Goal: Information Seeking & Learning: Learn about a topic

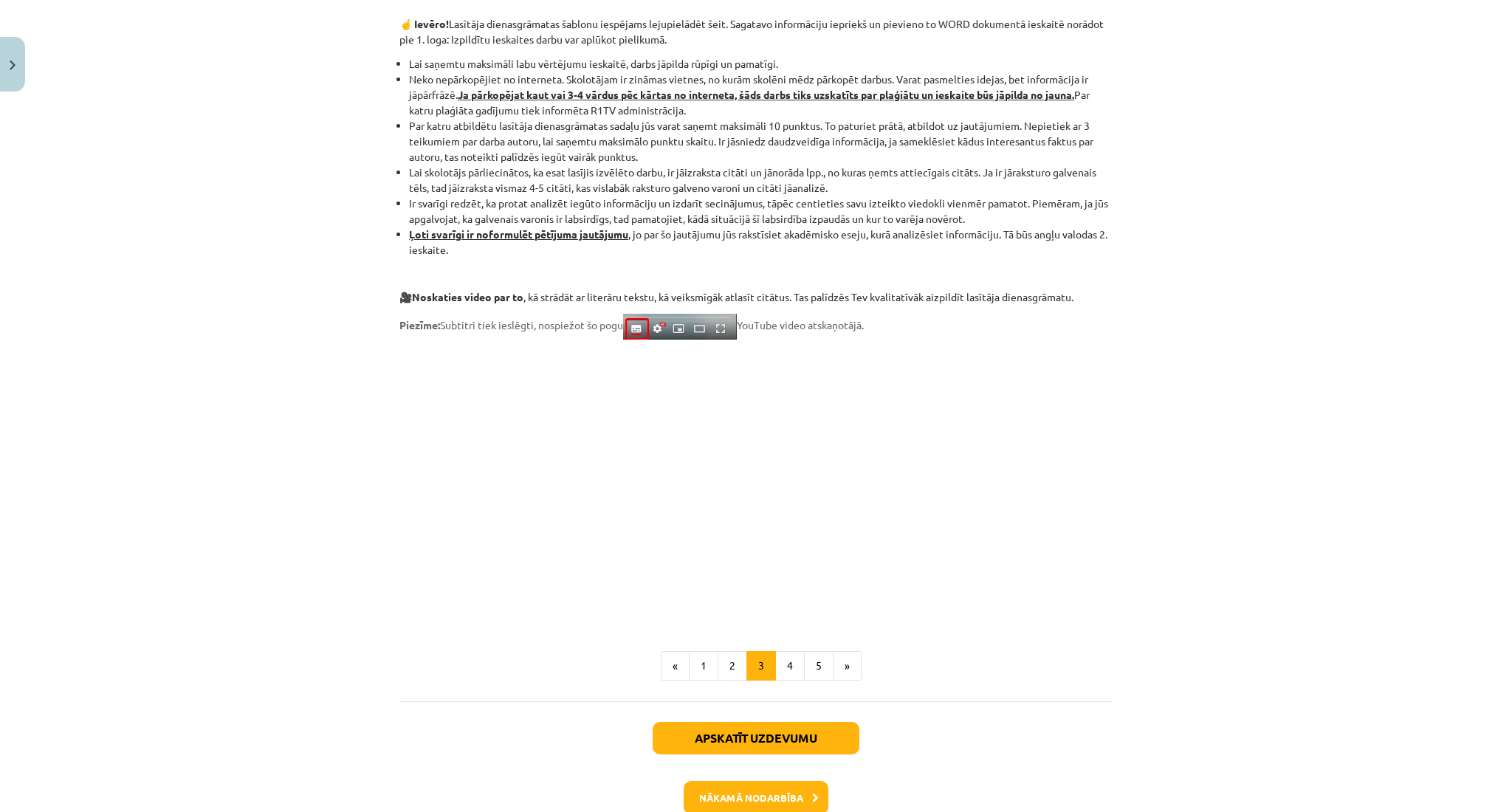
scroll to position [926, 0]
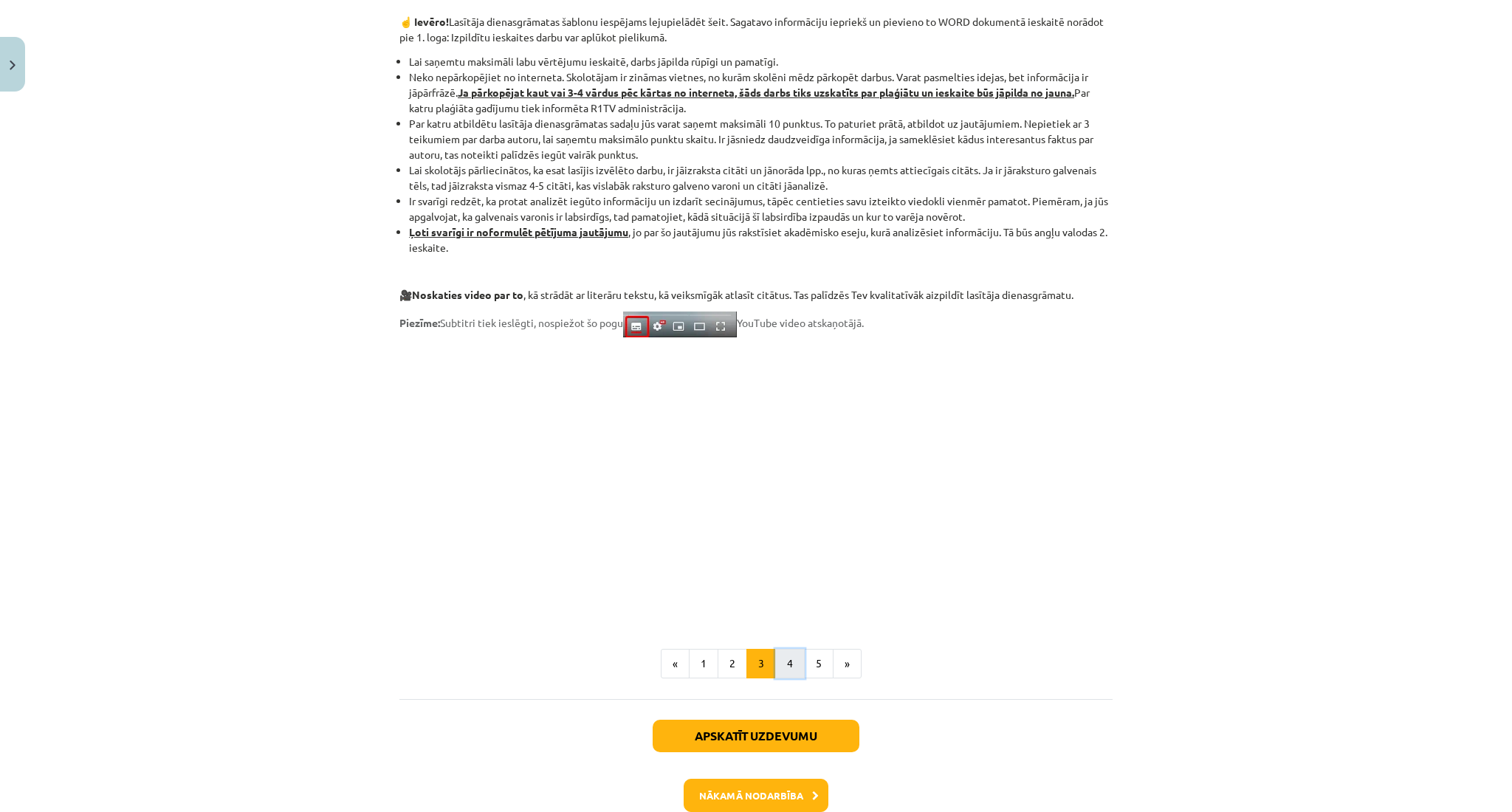
click at [783, 651] on button "4" at bounding box center [790, 663] width 29 height 29
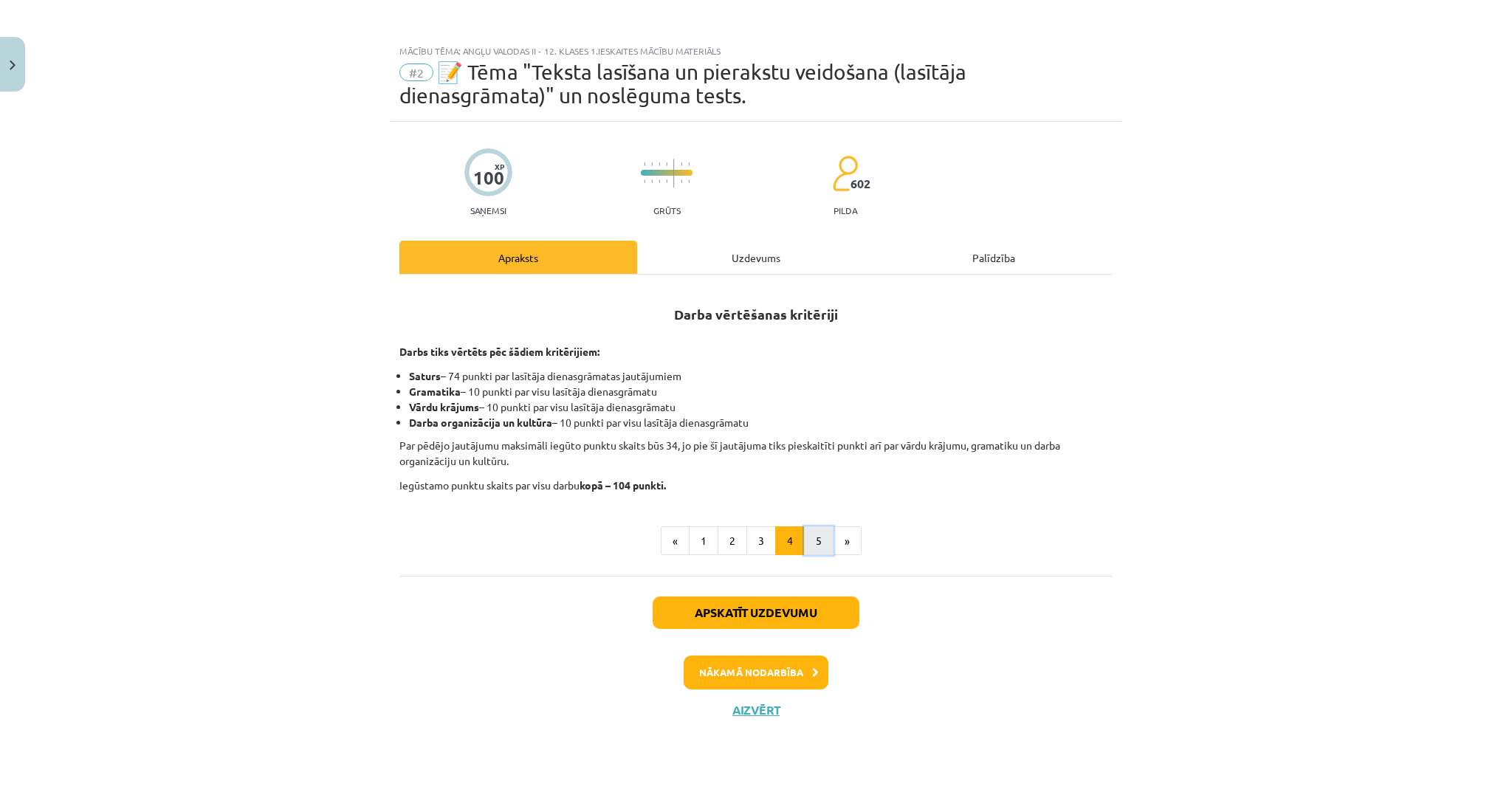
click at [814, 531] on button "5" at bounding box center [818, 540] width 29 height 29
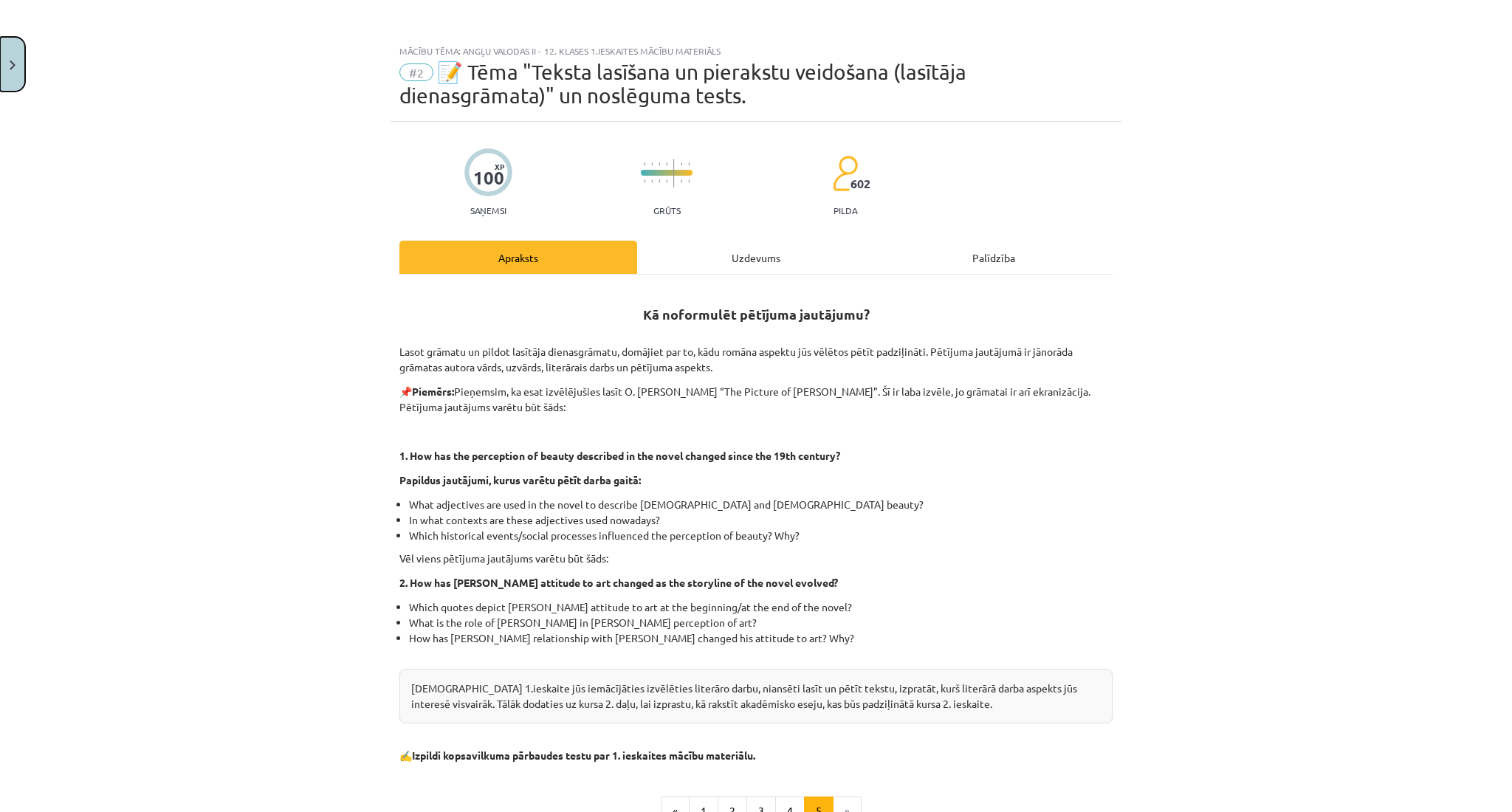
click at [2, 72] on button "Close" at bounding box center [12, 64] width 25 height 54
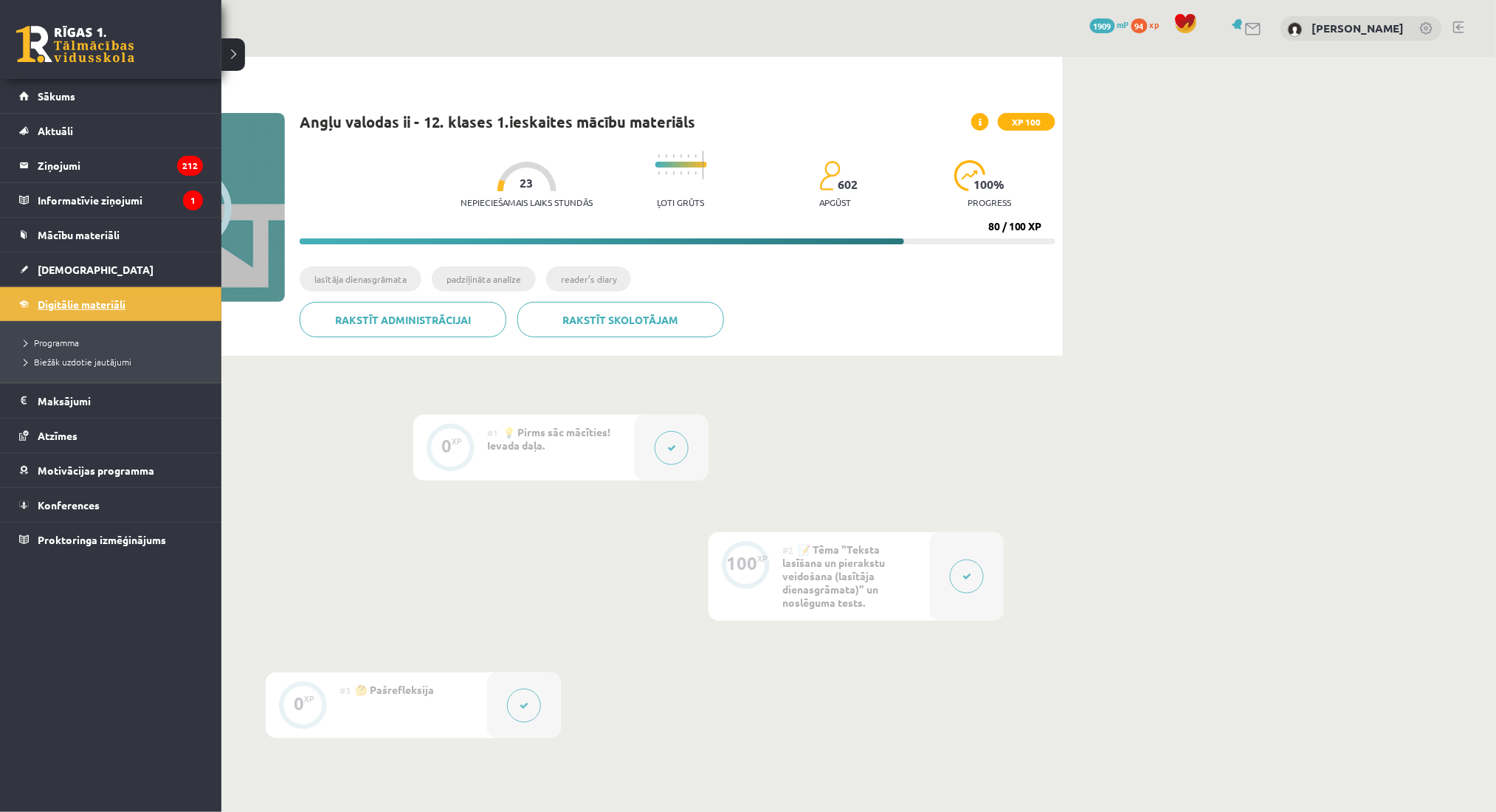
click at [21, 299] on link "Digitālie materiāli" at bounding box center [110, 303] width 183 height 34
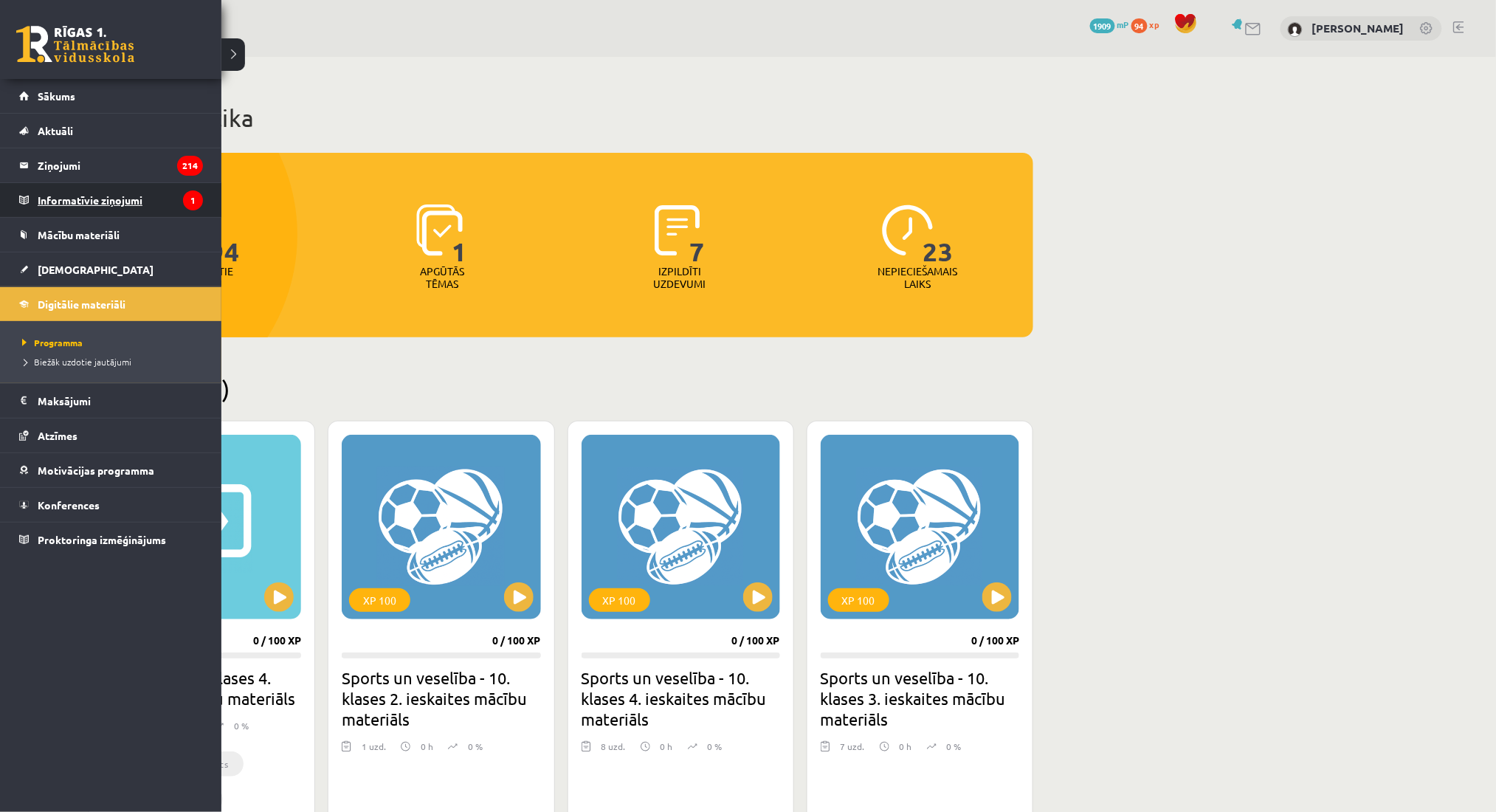
click at [41, 189] on legend "Informatīvie ziņojumi 1" at bounding box center [120, 200] width 165 height 34
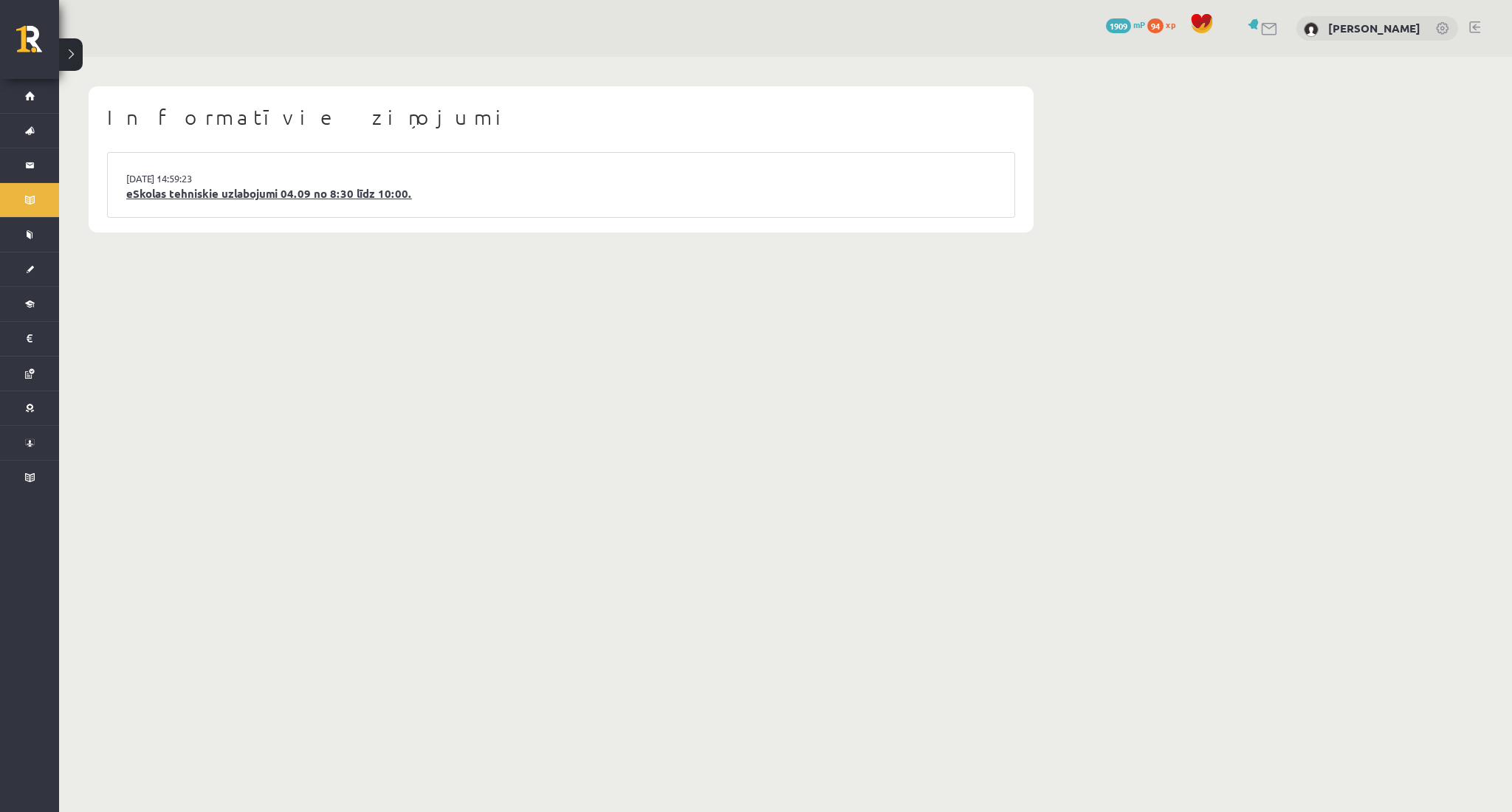
click at [414, 198] on link "eSkolas tehniskie uzlabojumi 04.09 no 8:30 līdz 10:00." at bounding box center [561, 193] width 870 height 17
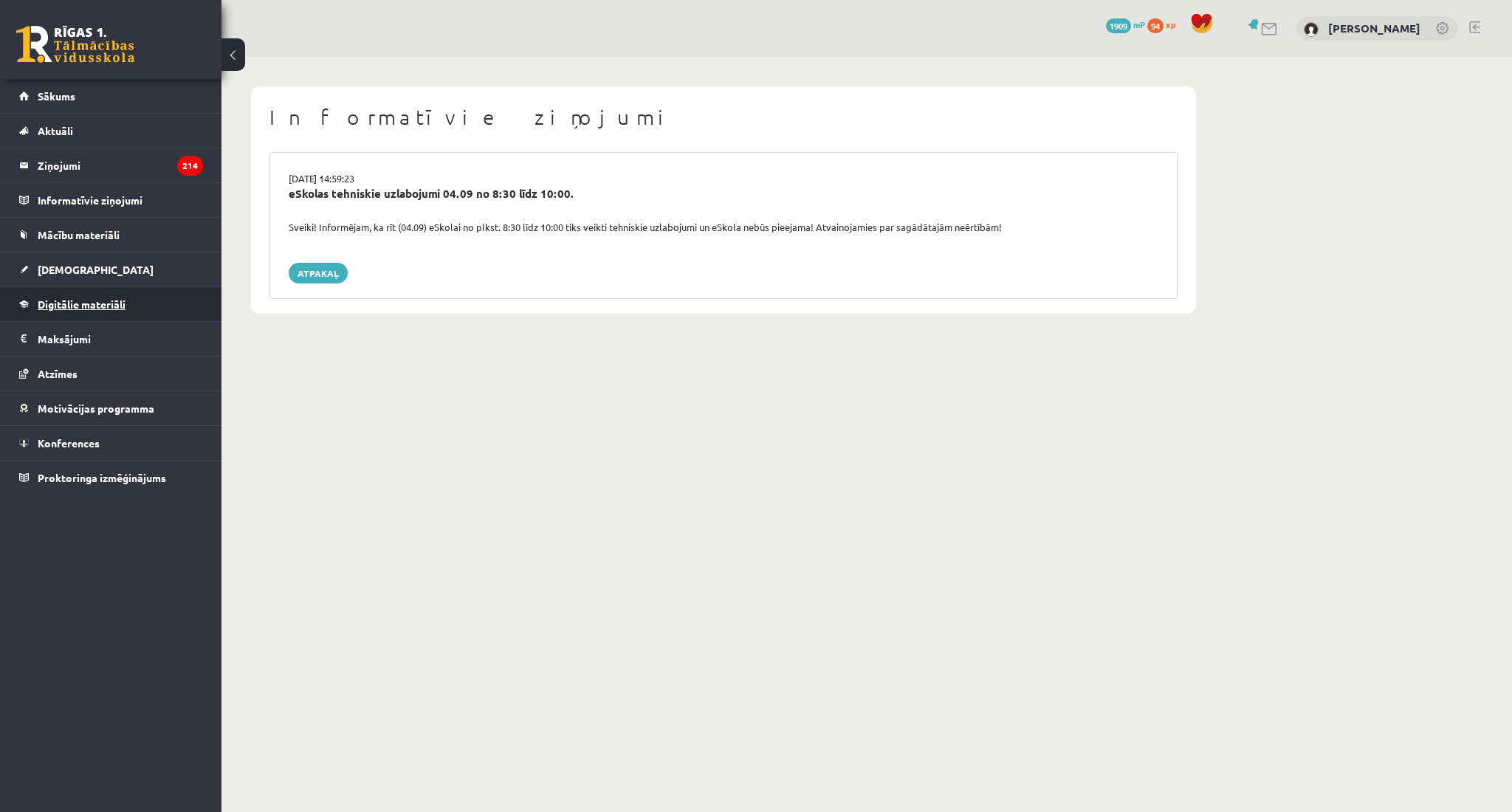
click at [125, 314] on link "Digitālie materiāli" at bounding box center [110, 303] width 183 height 34
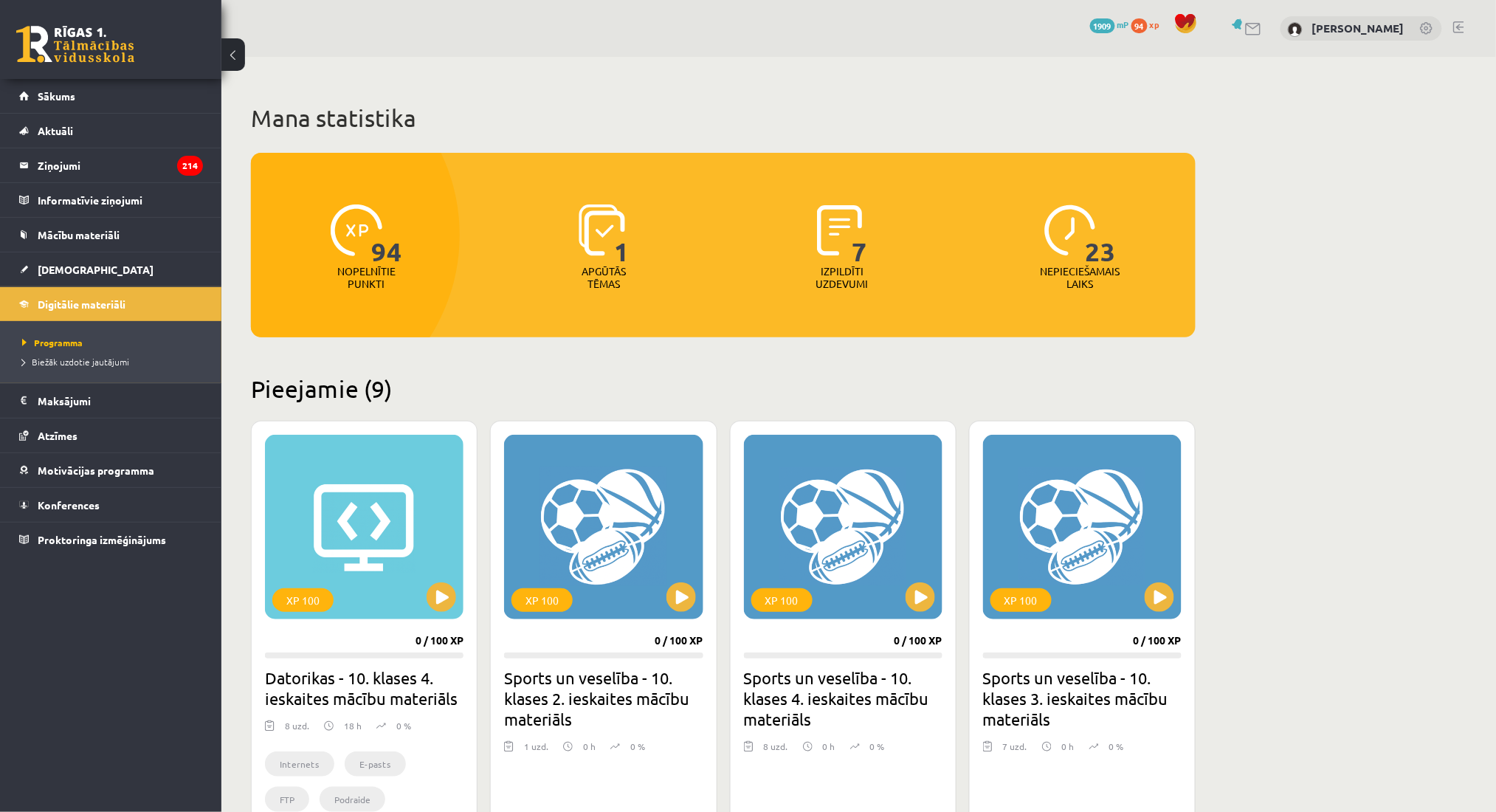
scroll to position [711, 0]
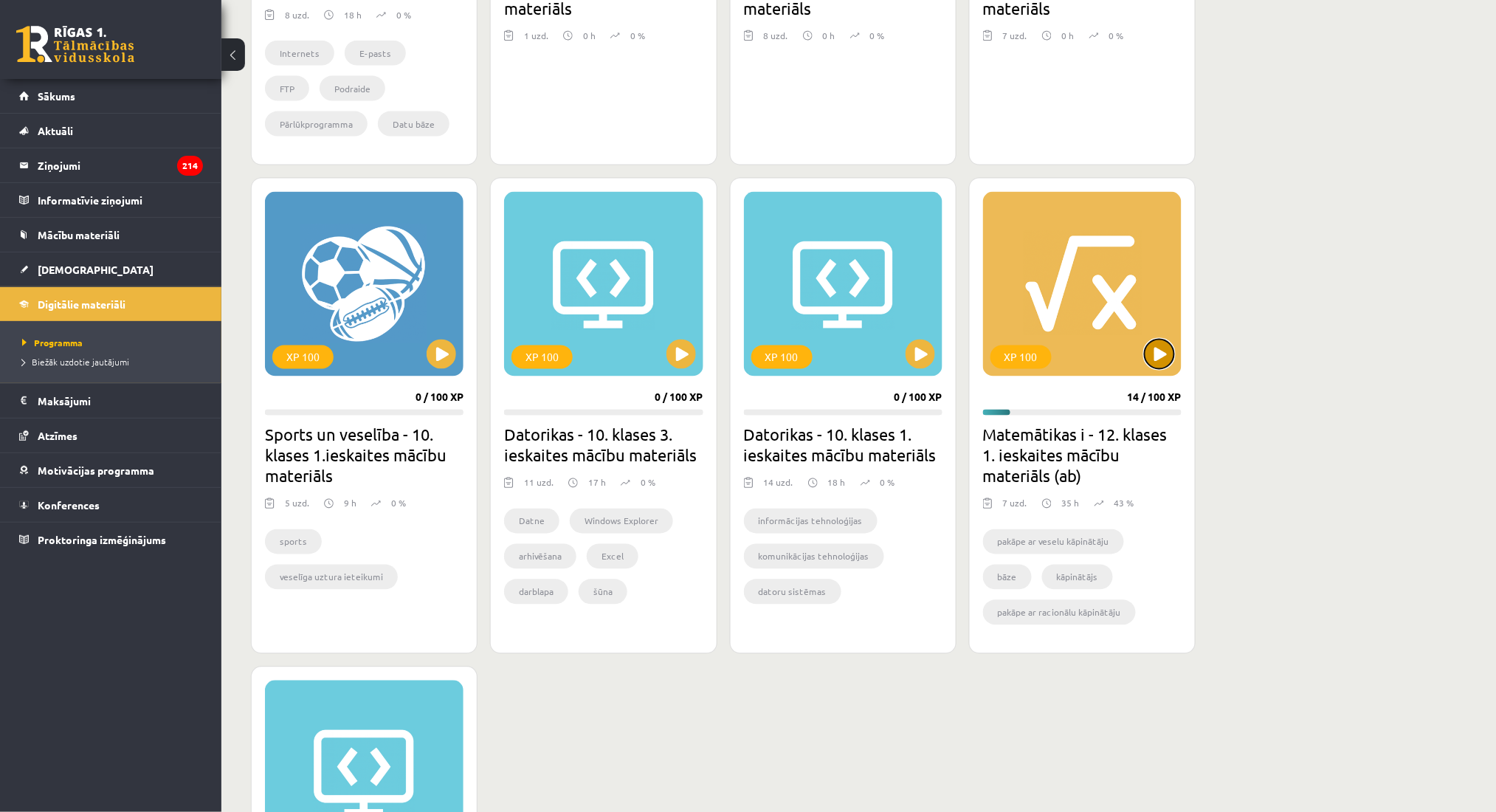
click at [1150, 366] on button at bounding box center [1159, 354] width 29 height 29
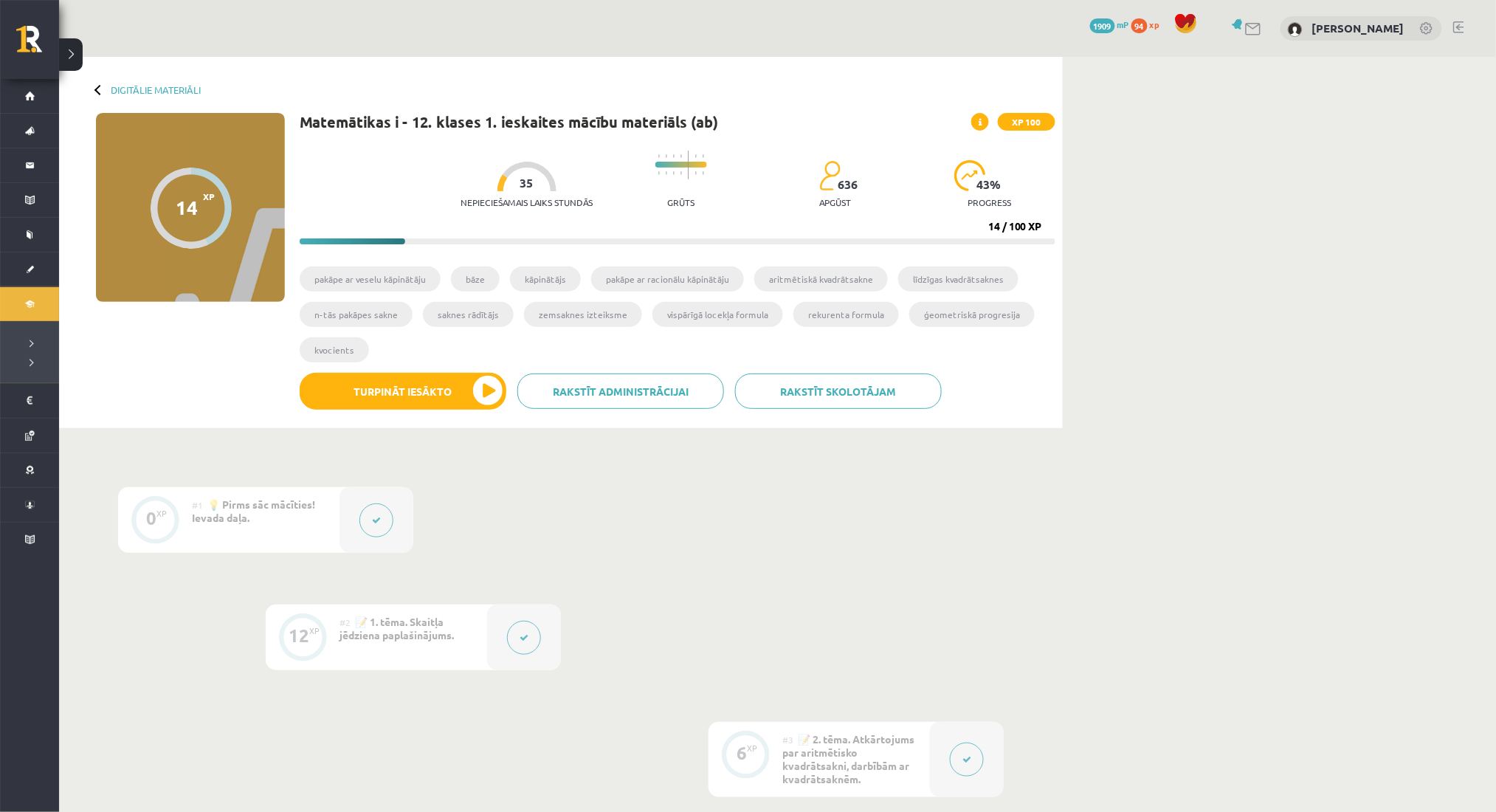
click at [494, 654] on div at bounding box center [524, 637] width 74 height 66
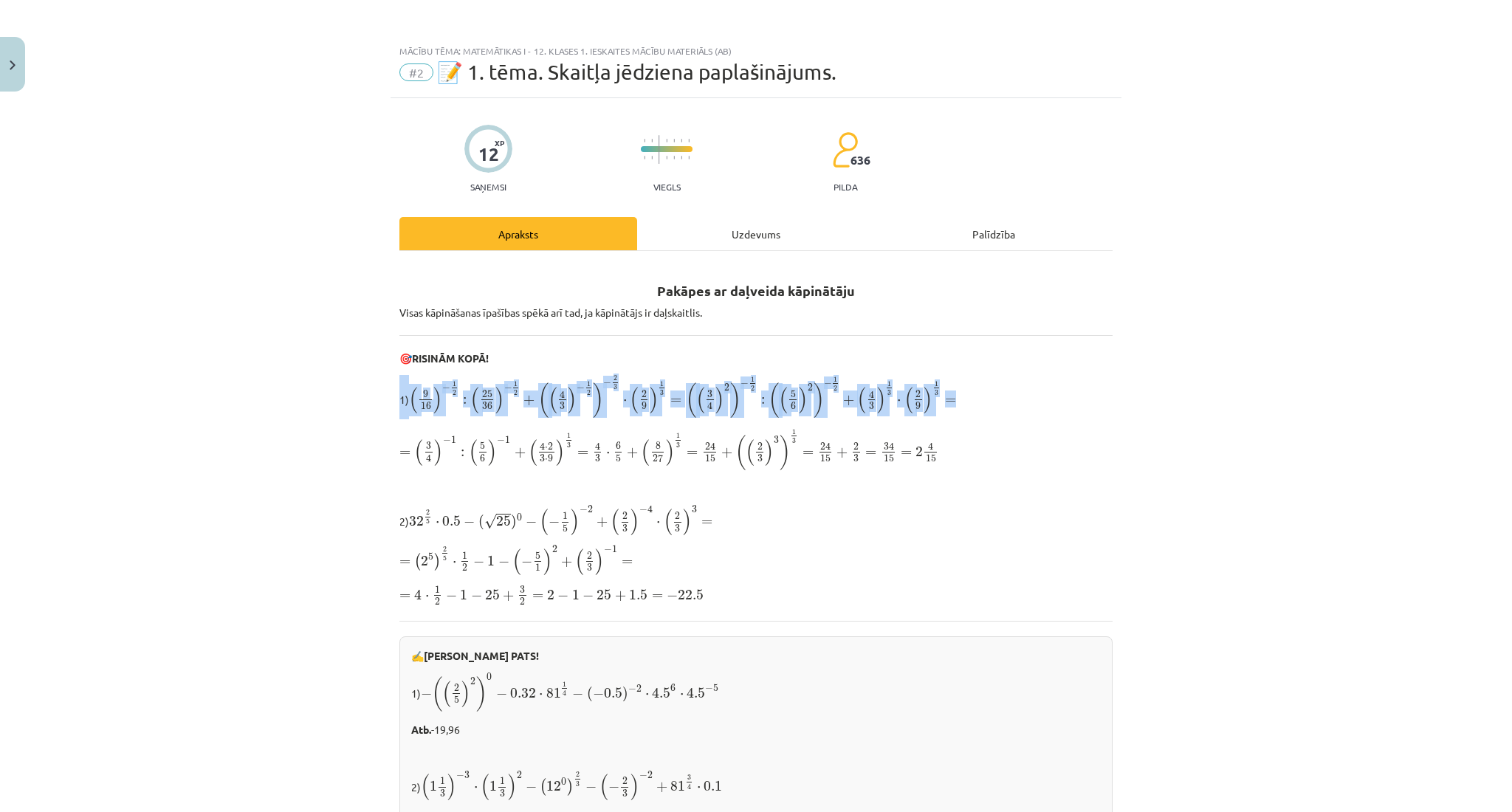
drag, startPoint x: 384, startPoint y: 392, endPoint x: 969, endPoint y: 386, distance: 585.0
click at [904, 392] on span "(" at bounding box center [909, 399] width 9 height 26
drag, startPoint x: 381, startPoint y: 392, endPoint x: 983, endPoint y: 402, distance: 602.1
click at [983, 402] on div "Mācību tēma: Matemātikas i - 12. klases 1. ieskaites mācību materiāls (ab) #2 📝…" at bounding box center [756, 406] width 1512 height 812
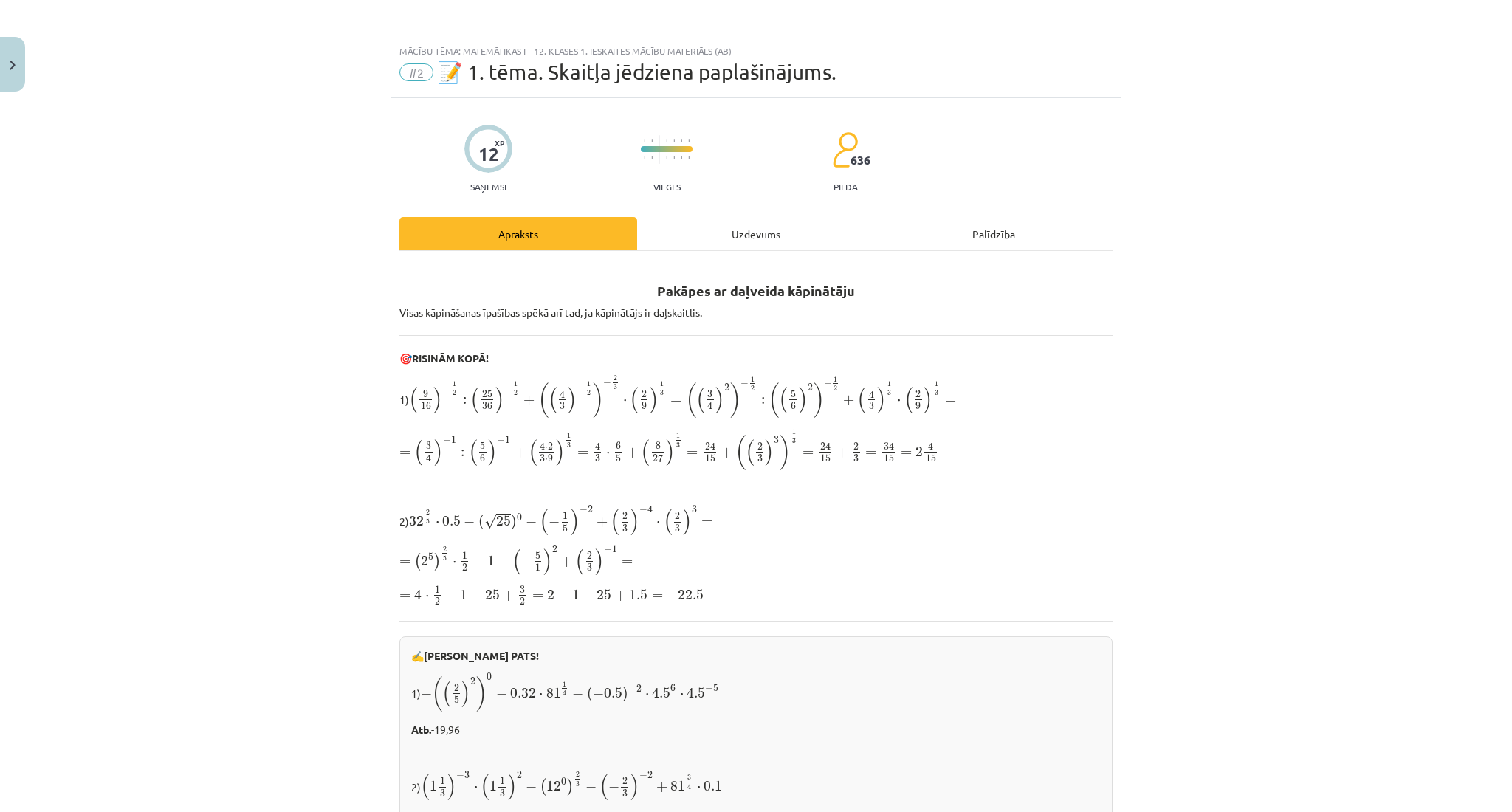
click at [983, 402] on p "1) ( 9 16 ) − 1 2 : ( 25 36 ) − 1 2 + ( ( 4 3 ) − 1 2 ) − 2 3 ⋅ ( 2 9 ) 1 3 = (…" at bounding box center [756, 397] width 713 height 45
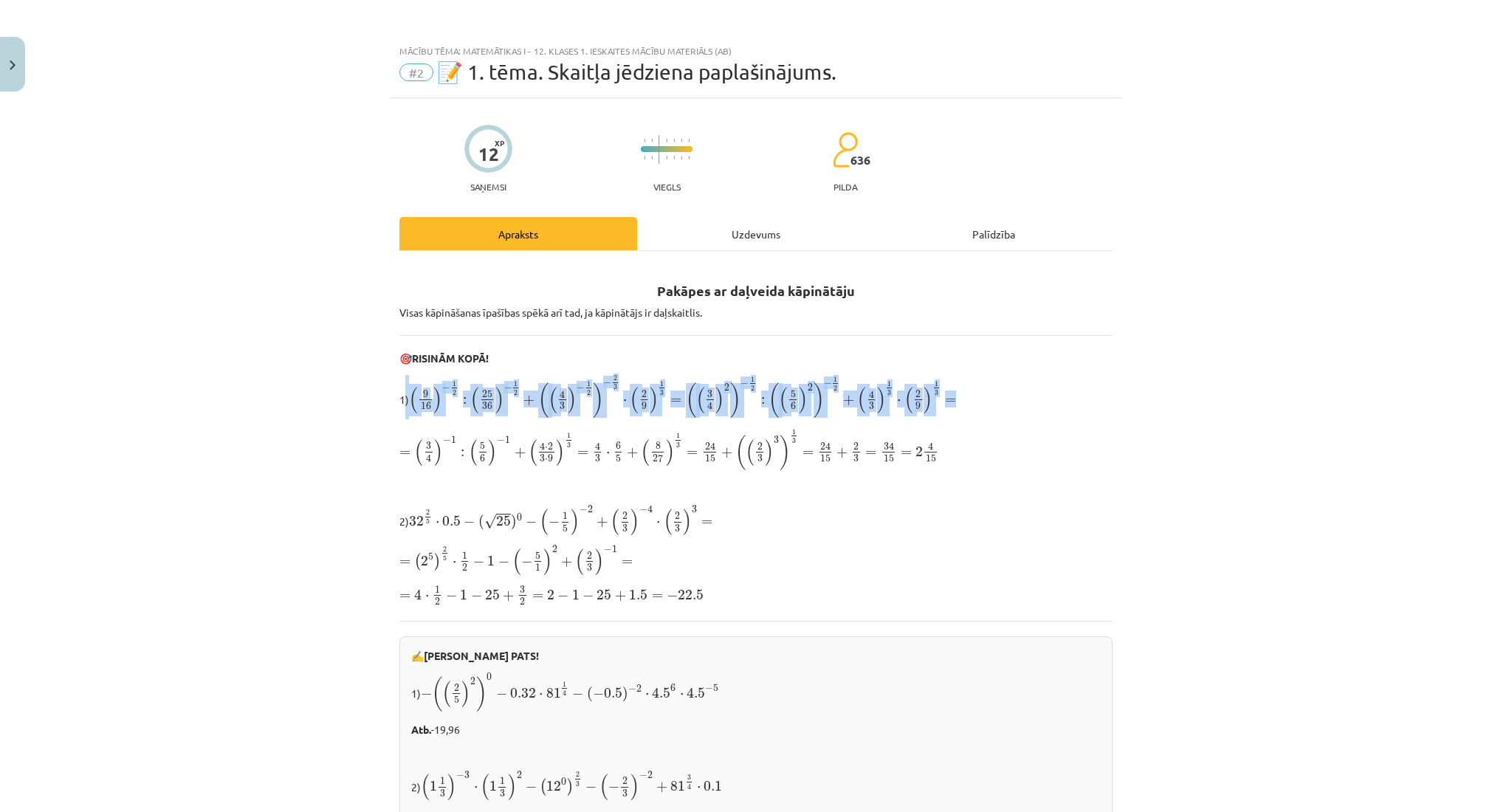
drag, startPoint x: 396, startPoint y: 401, endPoint x: 955, endPoint y: 398, distance: 559.0
click at [955, 398] on p "1) ( 9 16 ) − 1 2 : ( 25 36 ) − 1 2 + ( ( 4 3 ) − 1 2 ) − 2 3 ⋅ ( 2 9 ) 1 3 = (…" at bounding box center [756, 397] width 713 height 45
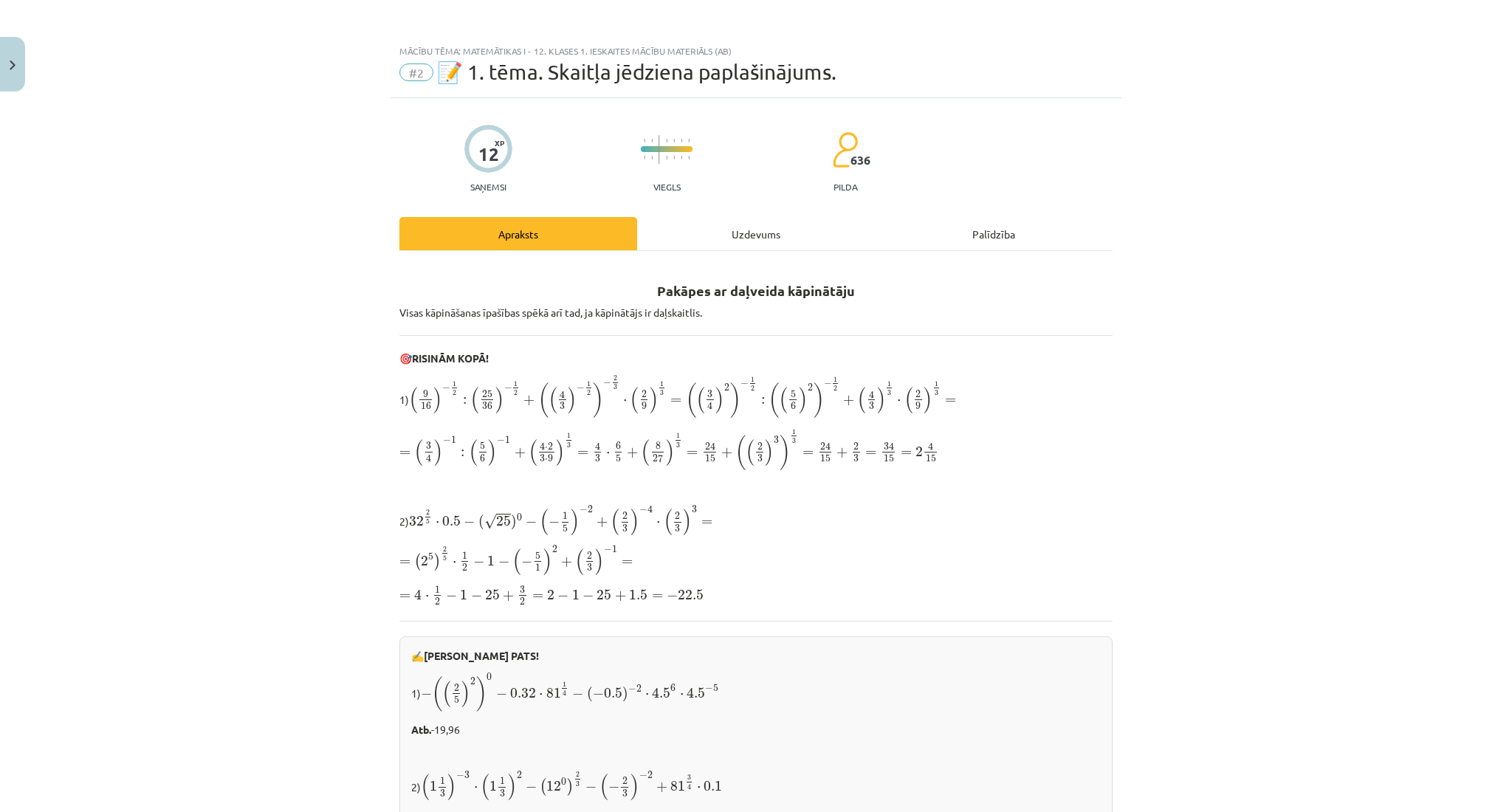
click at [372, 392] on div "Mācību tēma: Matemātikas i - 12. klases 1. ieskaites mācību materiāls (ab) #2 📝…" at bounding box center [756, 406] width 1512 height 812
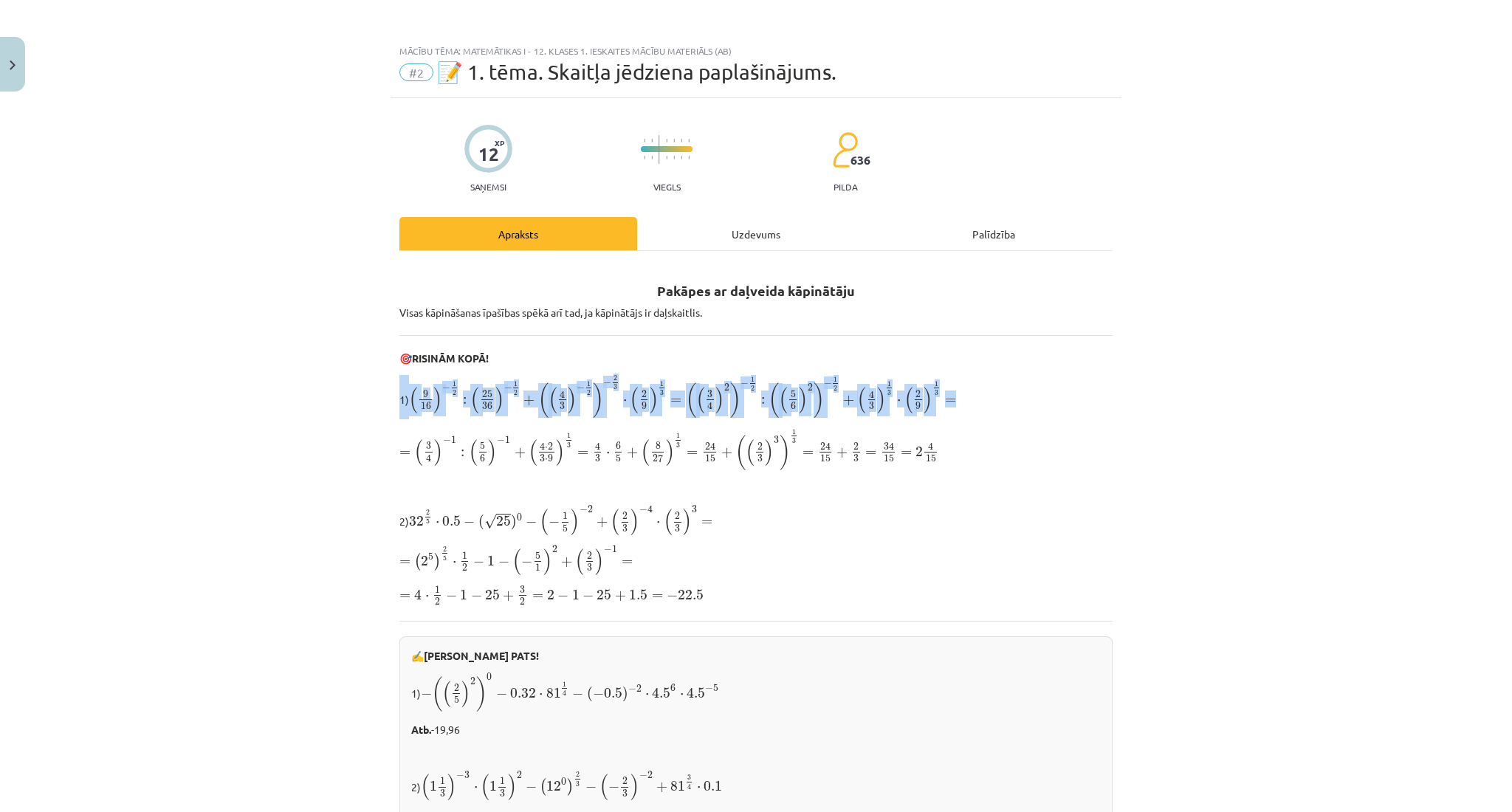
drag, startPoint x: 375, startPoint y: 392, endPoint x: 1002, endPoint y: 406, distance: 627.2
click at [1002, 406] on div "Mācību tēma: Matemātikas i - 12. klases 1. ieskaites mācību materiāls (ab) #2 📝…" at bounding box center [756, 406] width 1512 height 812
copy p "1) ( 9 16 ) − 1 2 : ( 25 36 ) − 1 2 + ( ( 4 3 ) − 1 2 ) − 2 3 ⋅ ( 2 9 ) 1 3 = (…"
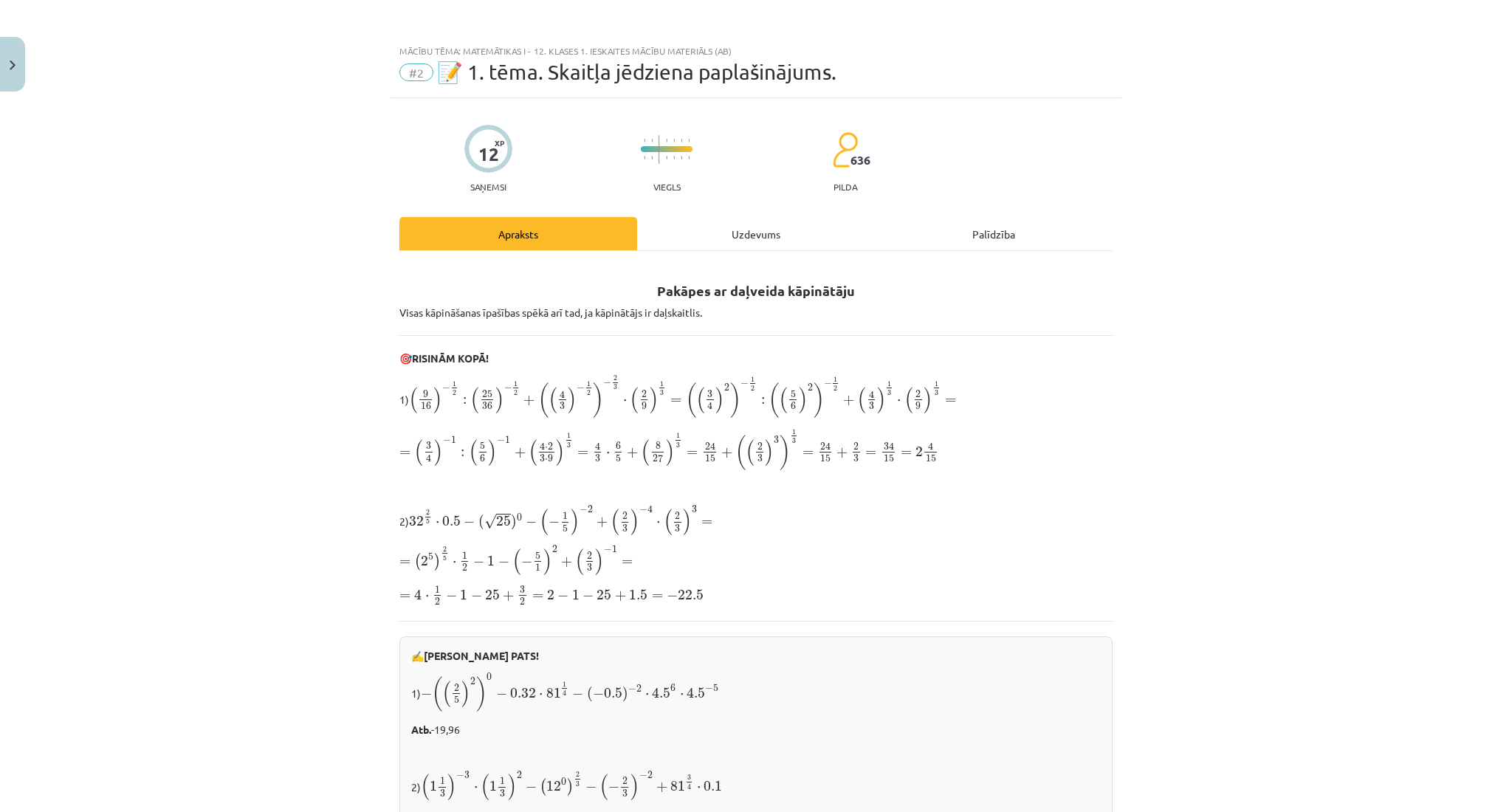
click at [341, 324] on div "Mācību tēma: Matemātikas i - 12. klases 1. ieskaites mācību materiāls (ab) #2 📝…" at bounding box center [756, 406] width 1512 height 812
drag, startPoint x: 370, startPoint y: 400, endPoint x: 667, endPoint y: 411, distance: 297.2
click at [667, 411] on div "Mācību tēma: Matemātikas i - 12. klases 1. ieskaites mācību materiāls (ab) #2 📝…" at bounding box center [756, 406] width 1512 height 812
copy p "1) ( 9 16 ) − 1 2 : ( 25 36 ) − 1 2 + ( ( 4 3 ) − 1 2 ) − 2 3 ⋅ ( 2 9 ) 1 3 ="
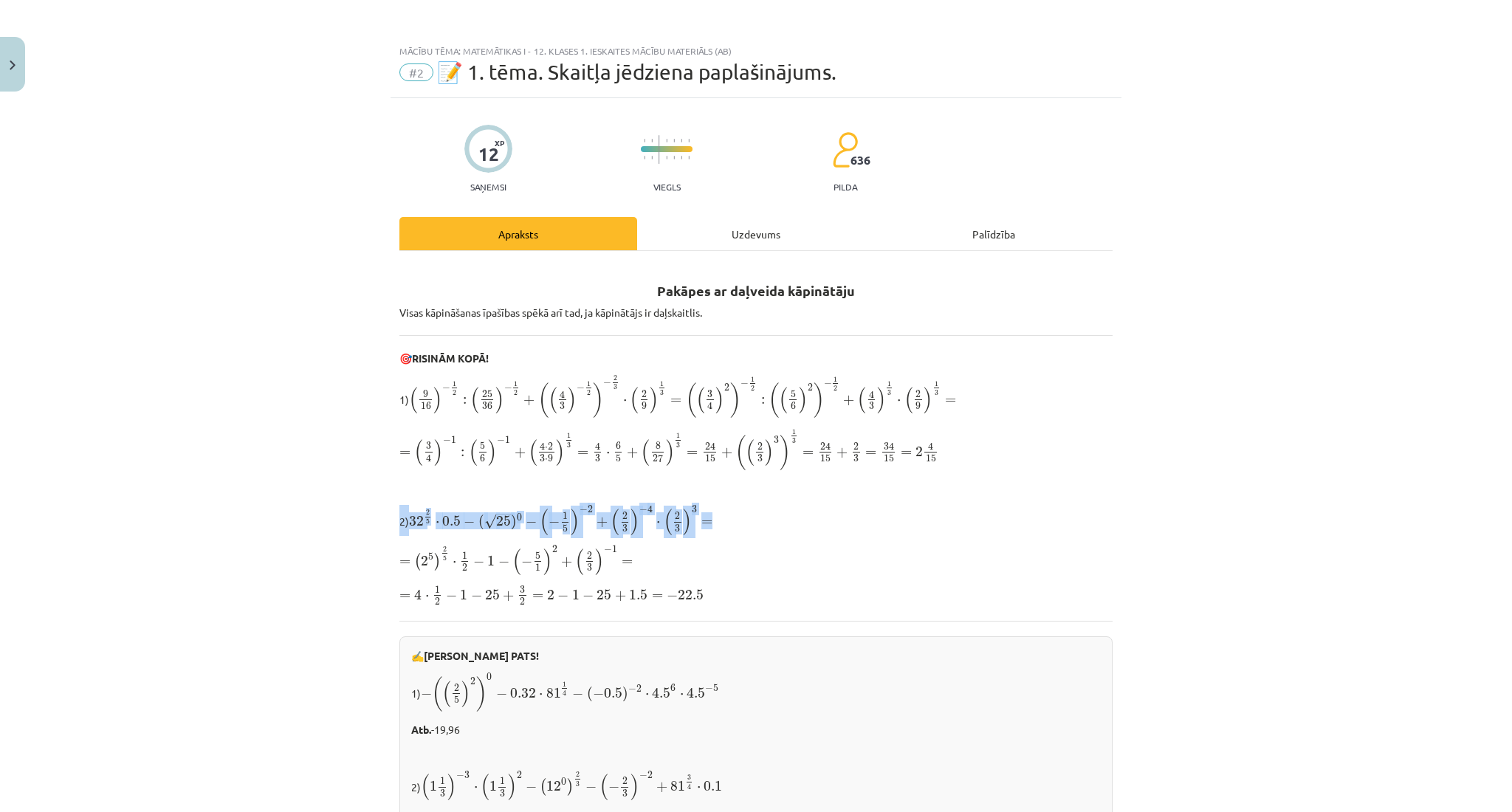
drag, startPoint x: 381, startPoint y: 509, endPoint x: 704, endPoint y: 519, distance: 323.2
click at [704, 519] on div "Mācību tēma: Matemātikas i - 12. klases 1. ieskaites mācību materiāls (ab) #2 📝…" at bounding box center [756, 406] width 1512 height 812
copy p "2) 32 2 5 ⋅ 0.5 − ( √ 25 ) 0 − ( − 1 5 ) − 2 + ( 2 3 ) − 4 ⋅ ( 2 3 ) 3 ="
click at [298, 294] on div "Mācību tēma: Matemātikas i - 12. klases 1. ieskaites mācību materiāls (ab) #2 📝…" at bounding box center [756, 406] width 1512 height 812
drag, startPoint x: 411, startPoint y: 556, endPoint x: 442, endPoint y: 555, distance: 31.0
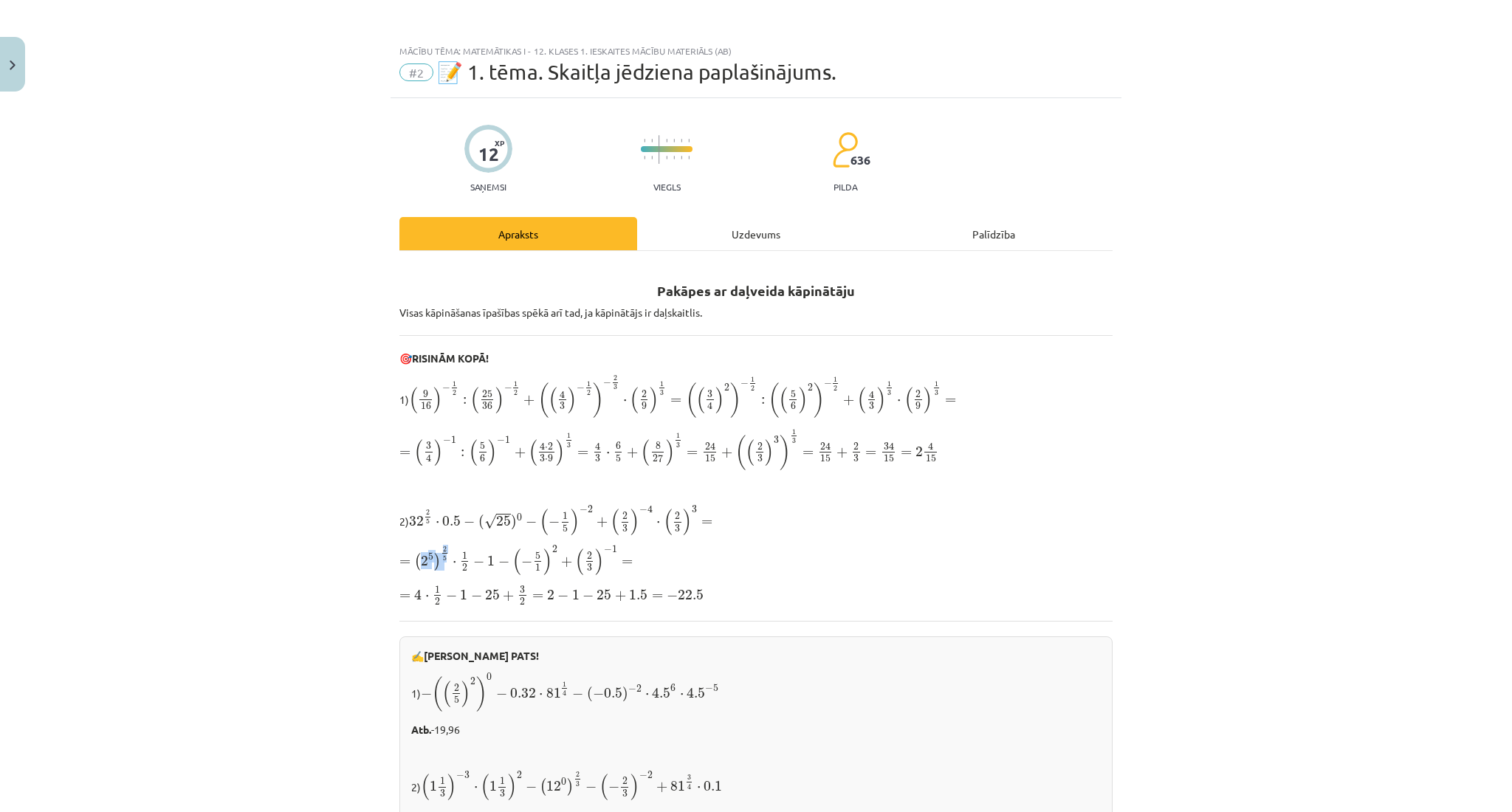
click at [442, 555] on span "= ( 2 5 ) 2 5 ⋅ 1 2 − 1 − ( − 5 1 ) 2 + ( 2 3 ) − 1 =" at bounding box center [516, 560] width 233 height 29
click at [399, 548] on span "= ( 2 5 ) 2 5 ⋅ 1 2 − 1 − ( − 5 1 ) 2 + ( 2 3 ) − 1 =" at bounding box center [516, 560] width 233 height 29
drag, startPoint x: 403, startPoint y: 550, endPoint x: 418, endPoint y: 552, distance: 15.1
click at [418, 552] on span "= ( 2 5 ) 2 5 ⋅ 1 2 − 1 − ( − 5 1 ) 2 + ( 2 3 ) − 1 =" at bounding box center [516, 560] width 233 height 29
click at [420, 555] on span "2" at bounding box center [424, 561] width 8 height 11
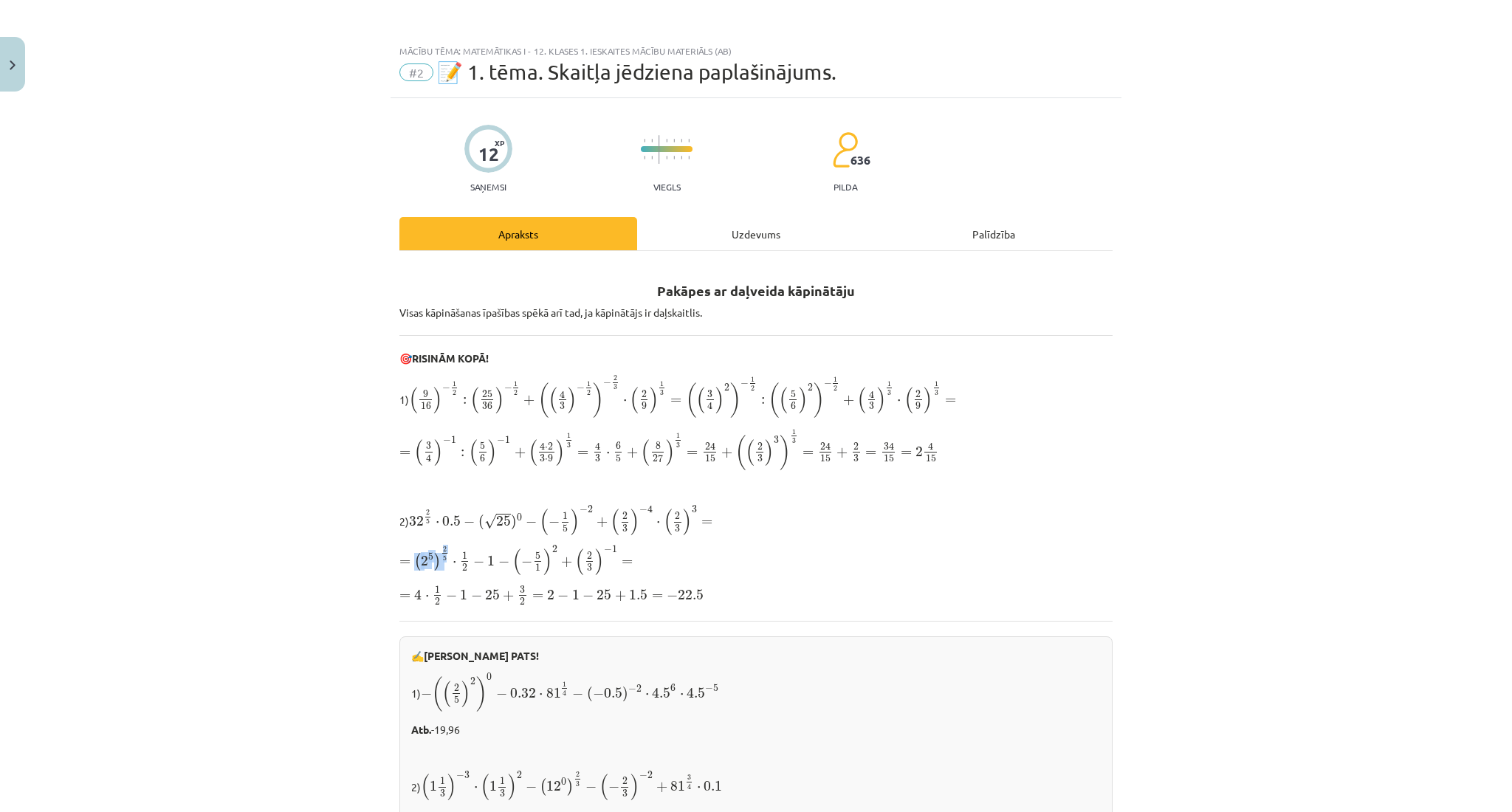
drag, startPoint x: 409, startPoint y: 552, endPoint x: 442, endPoint y: 549, distance: 33.1
click at [442, 549] on span "= ( 2 5 ) 2 5 ⋅ 1 2 − 1 − ( − 5 1 ) 2 + ( 2 3 ) − 1 =" at bounding box center [516, 560] width 233 height 29
copy span "( 2 5 ) 2 5"
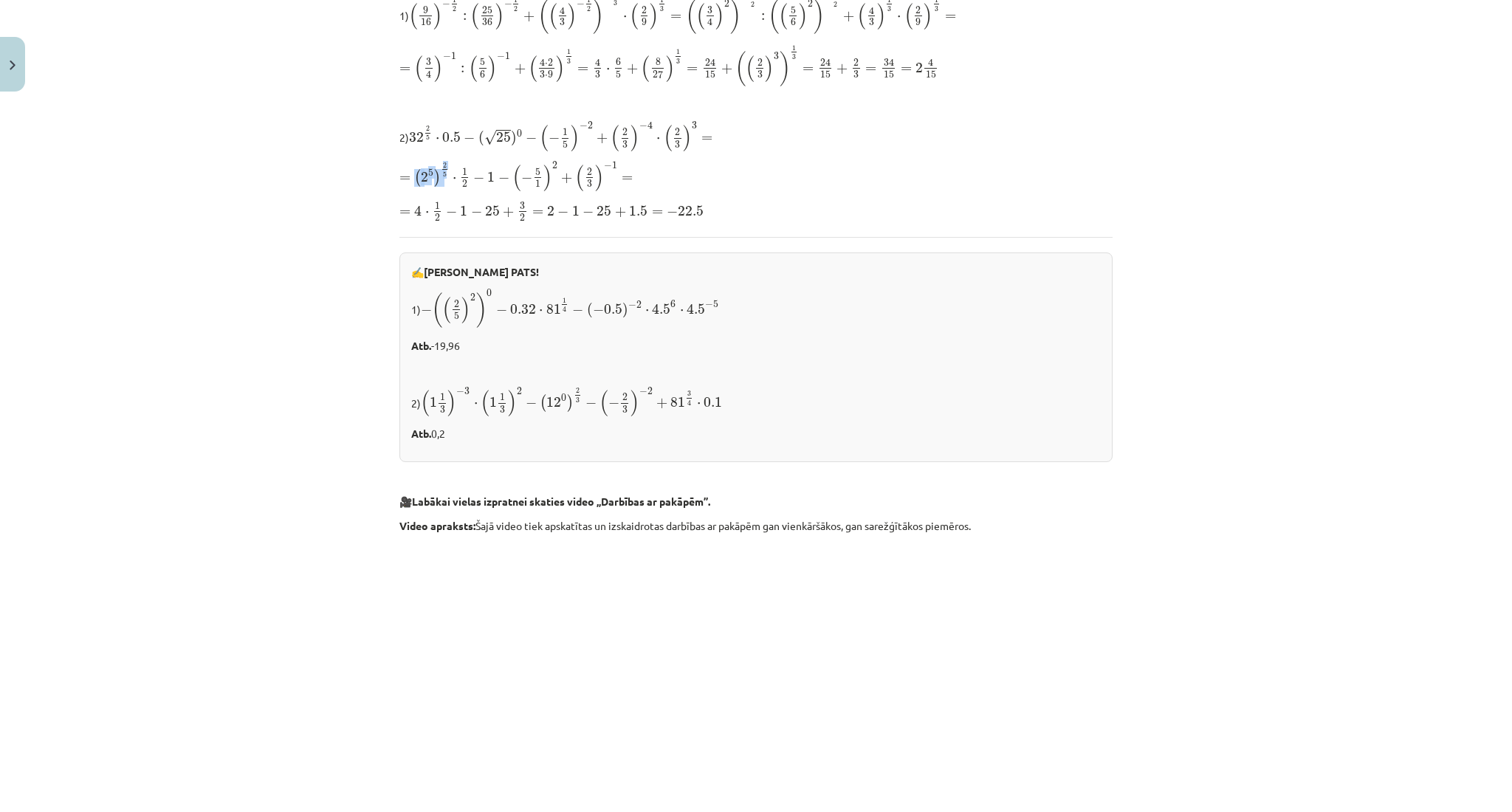
scroll to position [386, 0]
drag, startPoint x: 391, startPoint y: 300, endPoint x: 757, endPoint y: 306, distance: 366.0
click at [757, 306] on div "✍️ RISINI PATS! 1) − ( ( 2 5 ) 2 ) 0 − 0.32 ⋅ 81 1 4 − ( − 0.5 ) − 2 ⋅ 4.5 6 ⋅ …" at bounding box center [756, 355] width 713 height 210
copy p "1) − ( ( 2 5 ) 2 ) 0 − 0.32 ⋅ 81 1 4 − ( − 0.5 ) − 2 ⋅ 4.5 6 ⋅ 4.5 − 5"
click at [661, 286] on span "− ( ( 2 5 ) 2 ) 0 − 0.32 ⋅ 81 1 4 − ( − 0.5 ) − 2 ⋅ 4.5 6 ⋅ 4.5 − 5 − ( ( 2 5 )…" at bounding box center [569, 306] width 298 height 41
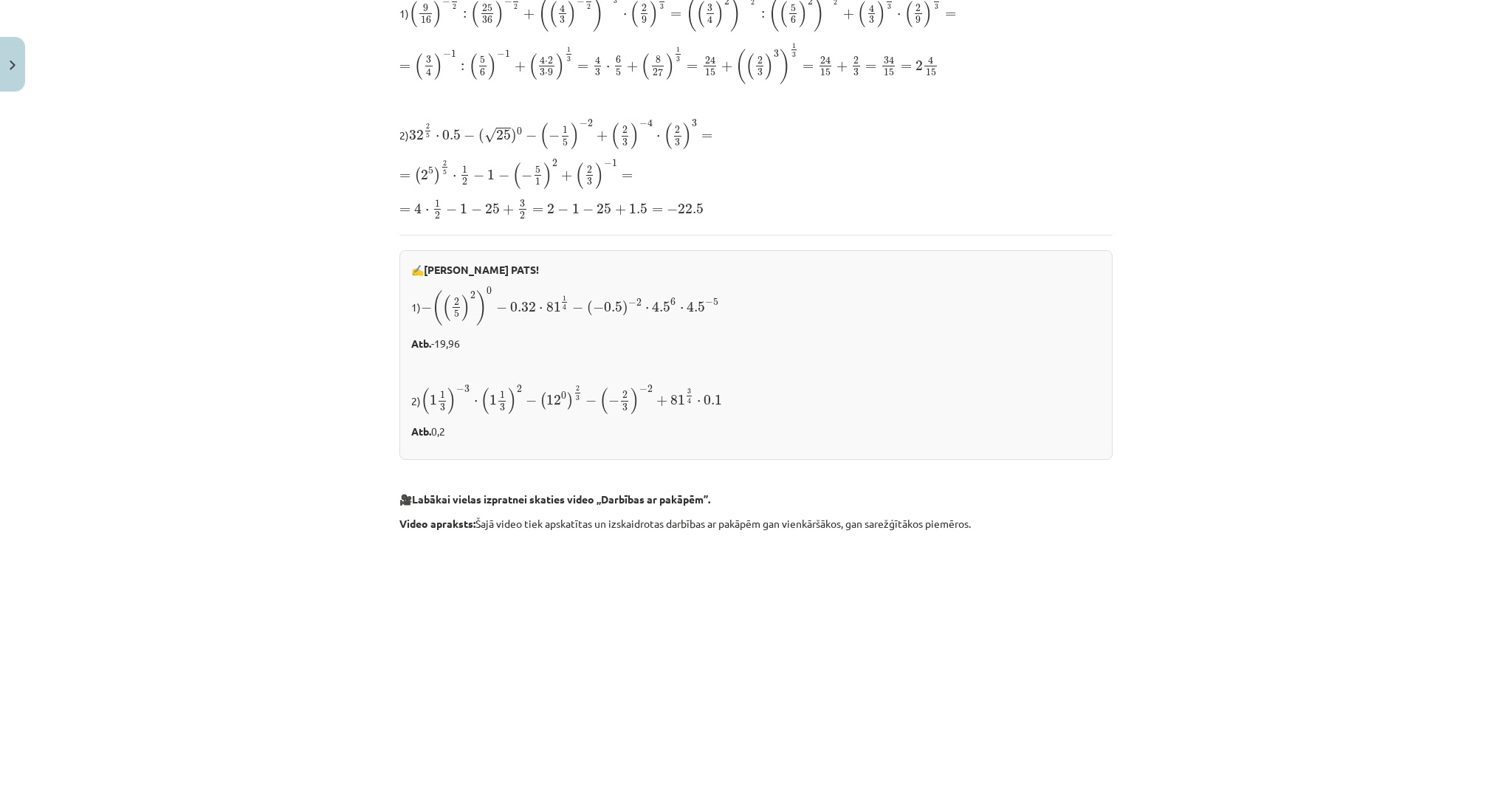
click at [639, 298] on span "− ( ( 2 5 ) 2 ) 0 − 0.32 ⋅ 81 1 4 − ( − 0.5 ) − 2 ⋅ 4.5 6 ⋅ 4.5 − 5" at bounding box center [569, 306] width 298 height 39
drag, startPoint x: 648, startPoint y: 303, endPoint x: 721, endPoint y: 306, distance: 73.1
click at [721, 306] on p "1) − ( ( 2 5 ) 2 ) 0 − 0.32 ⋅ 81 1 4 − ( − 0.5 ) − 2 ⋅ 4.5 6 ⋅ 4.5 − 5 − ( ( 2 …" at bounding box center [756, 306] width 689 height 41
copy span "4.5 6 ⋅ 4.5 − 5"
click at [400, 396] on div "✍️ RISINI PATS! 1) − ( ( 2 5 ) 2 ) 0 − 0.32 ⋅ 81 1 4 − ( − 0.5 ) − 2 ⋅ 4.5 6 ⋅ …" at bounding box center [756, 355] width 713 height 210
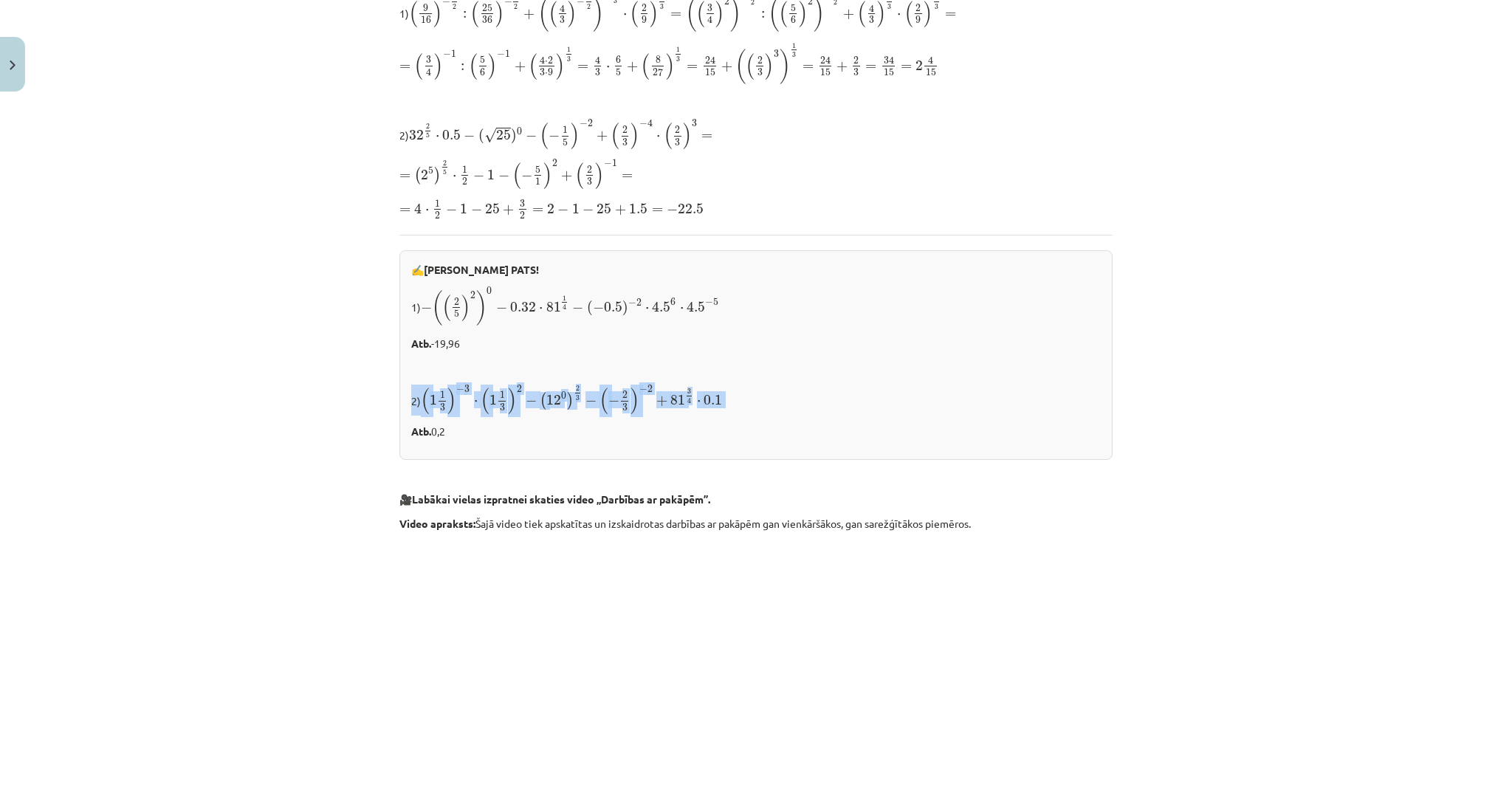
drag, startPoint x: 400, startPoint y: 396, endPoint x: 756, endPoint y: 394, distance: 356.0
click at [756, 394] on div "✍️ RISINI PATS! 1) − ( ( 2 5 ) 2 ) 0 − 0.32 ⋅ 81 1 4 − ( − 0.5 ) − 2 ⋅ 4.5 6 ⋅ …" at bounding box center [756, 355] width 713 height 210
copy div "2) ( 1 1 3 ) − 3 ⋅ ( 1 1 3 ) 2 − ( 12 0 ) 2 3 − ( − 2 3 ) − 2 + 81 3 4 ⋅ 0.1 ( …"
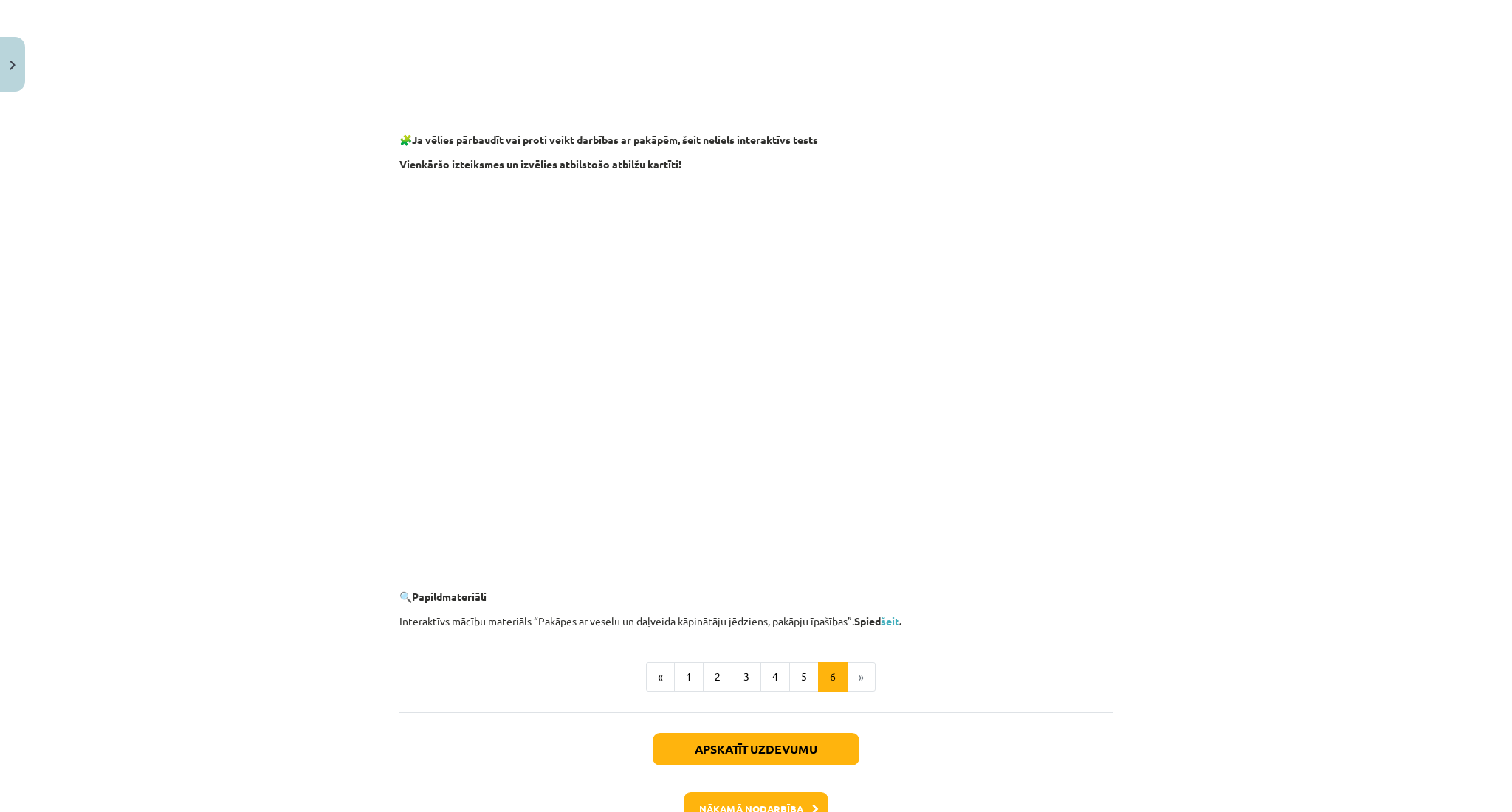
click at [1325, 588] on div "Mācību tēma: Matemātikas i - 12. klases 1. ieskaites mācību materiāls (ab) #2 📝…" at bounding box center [756, 406] width 1512 height 812
